Goal: Task Accomplishment & Management: Manage account settings

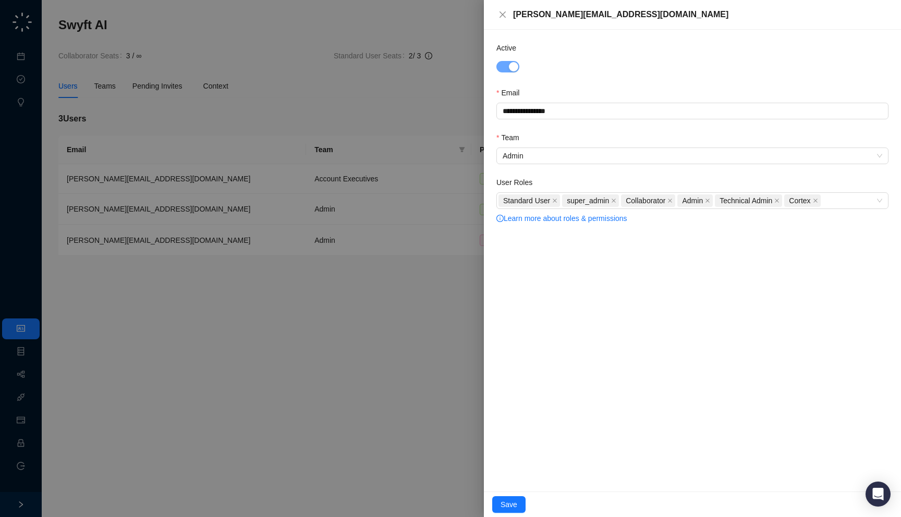
click at [270, 115] on div at bounding box center [450, 258] width 901 height 517
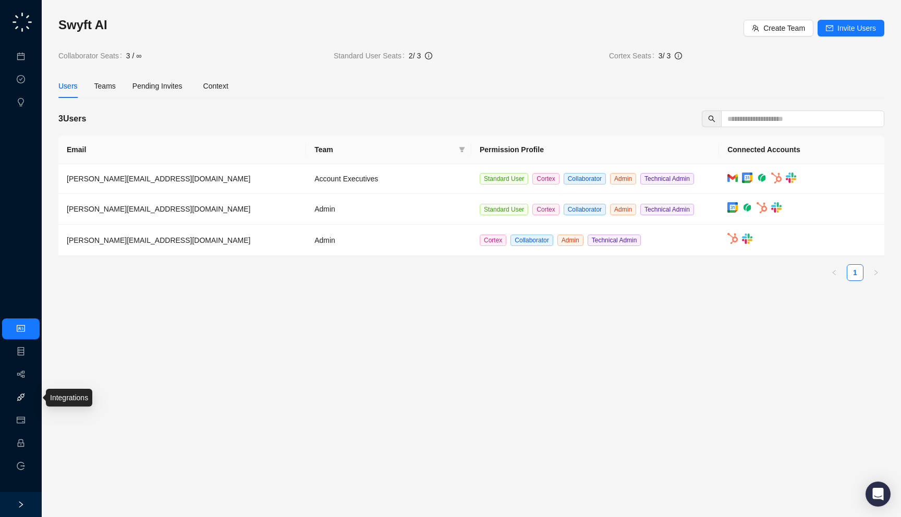
click at [30, 402] on link "Integrations" at bounding box center [49, 398] width 38 height 8
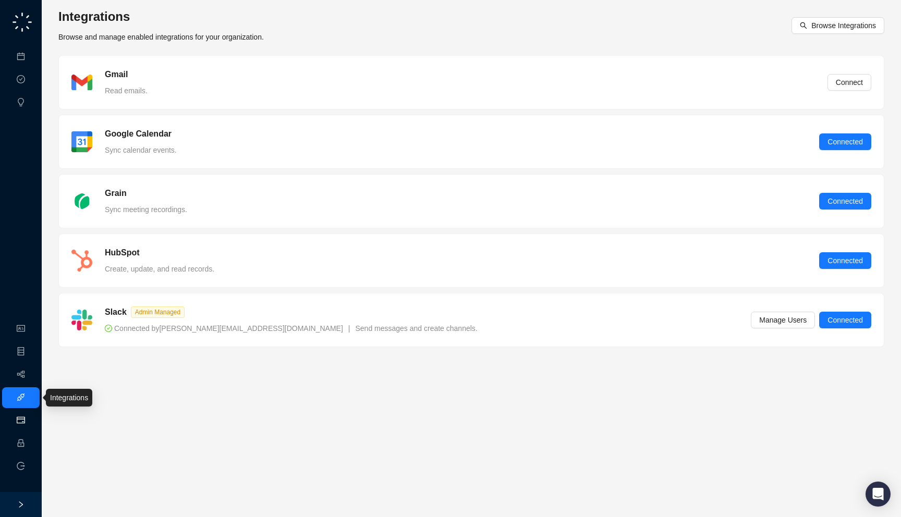
click at [30, 421] on link "Usage & Billing" at bounding box center [55, 421] width 50 height 8
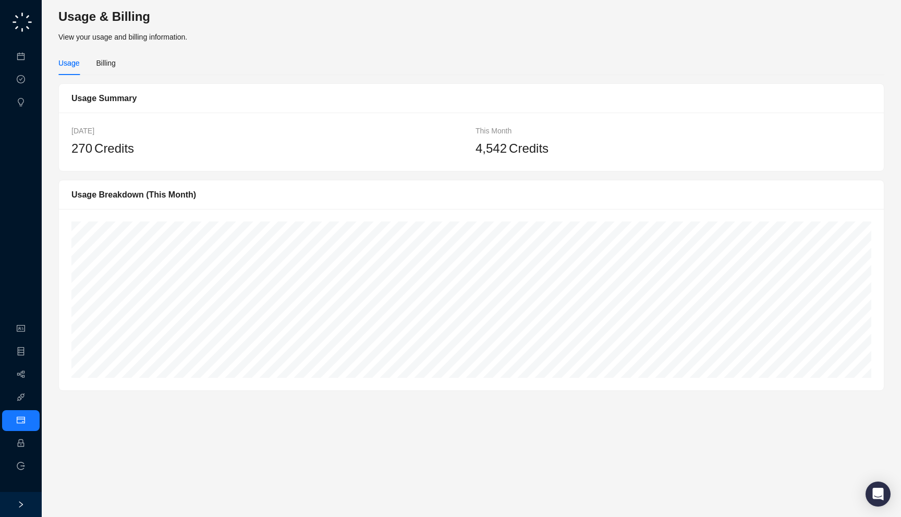
drag, startPoint x: 613, startPoint y: 157, endPoint x: 607, endPoint y: 168, distance: 12.8
click at [607, 168] on div "Today 270 Credits This Month 4,542 Credits" at bounding box center [471, 142] width 825 height 58
drag, startPoint x: 569, startPoint y: 163, endPoint x: 560, endPoint y: 154, distance: 13.3
click at [560, 154] on div "Today 270 Credits This Month 4,542 Credits" at bounding box center [471, 142] width 825 height 58
